Goal: Information Seeking & Learning: Check status

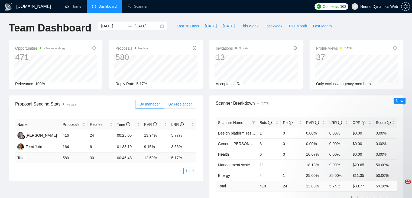
click at [179, 104] on span "By Freelancer" at bounding box center [180, 104] width 24 height 4
click at [164, 105] on input "By Freelancer" at bounding box center [164, 105] width 0 height 0
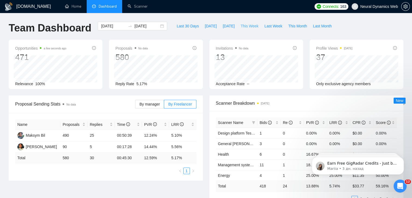
click at [247, 26] on span "This Week" at bounding box center [250, 26] width 18 height 6
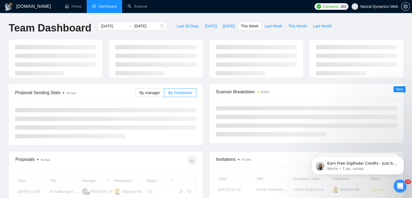
type input "[DATE]"
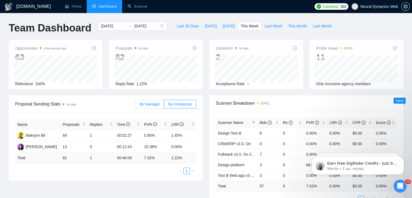
click at [154, 102] on span "By manager" at bounding box center [150, 104] width 20 height 4
click at [135, 105] on input "By manager" at bounding box center [135, 105] width 0 height 0
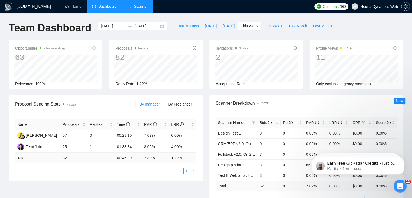
click at [128, 4] on link "Scanner" at bounding box center [138, 6] width 20 height 5
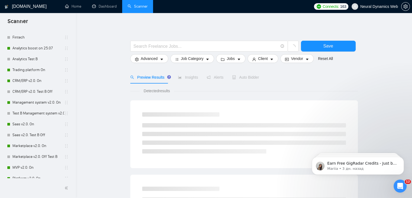
scroll to position [91, 0]
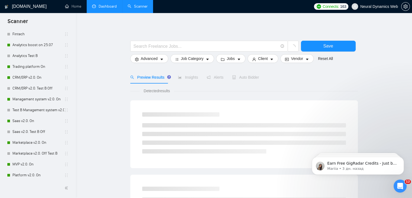
click at [100, 5] on link "Dashboard" at bounding box center [104, 6] width 25 height 5
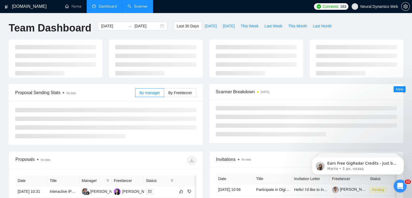
type input "[DATE]"
click at [276, 119] on ul at bounding box center [306, 121] width 181 height 30
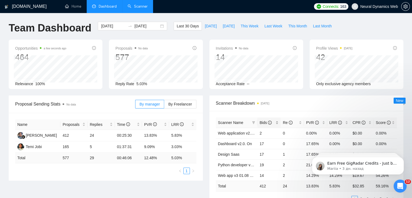
click at [275, 123] on div "Bids" at bounding box center [269, 123] width 19 height 6
click at [247, 24] on span "This Week" at bounding box center [250, 26] width 18 height 6
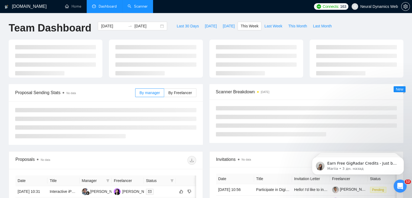
type input "[DATE]"
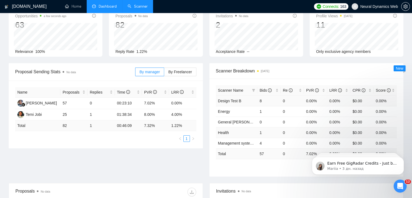
scroll to position [31, 0]
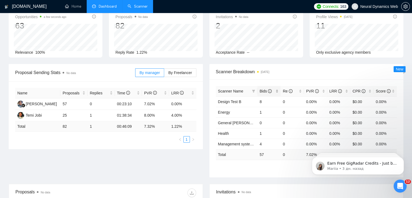
click at [276, 89] on div "Bids" at bounding box center [269, 91] width 19 height 6
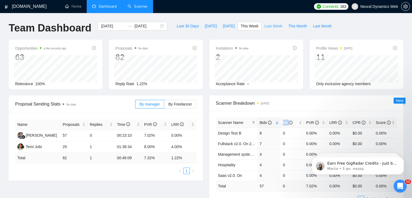
click at [269, 25] on span "Last Week" at bounding box center [273, 26] width 18 height 6
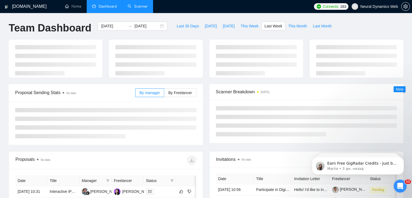
type input "[DATE]"
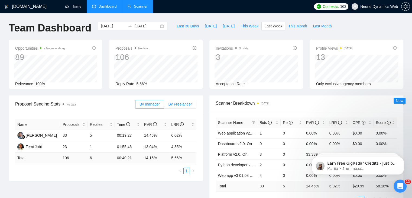
click at [182, 102] on span "By Freelancer" at bounding box center [180, 104] width 24 height 4
click at [164, 105] on input "By Freelancer" at bounding box center [164, 105] width 0 height 0
click at [155, 100] on label "By manager" at bounding box center [149, 104] width 29 height 9
click at [135, 105] on input "By manager" at bounding box center [135, 105] width 0 height 0
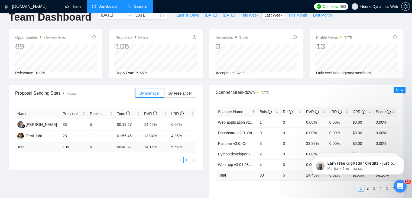
scroll to position [11, 0]
click at [319, 112] on span "PVR" at bounding box center [313, 111] width 15 height 6
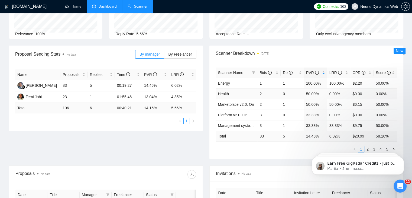
scroll to position [0, 0]
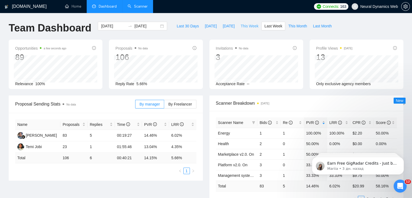
click at [250, 25] on span "This Week" at bounding box center [250, 26] width 18 height 6
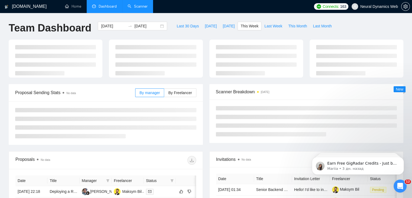
type input "[DATE]"
